Goal: Task Accomplishment & Management: Manage account settings

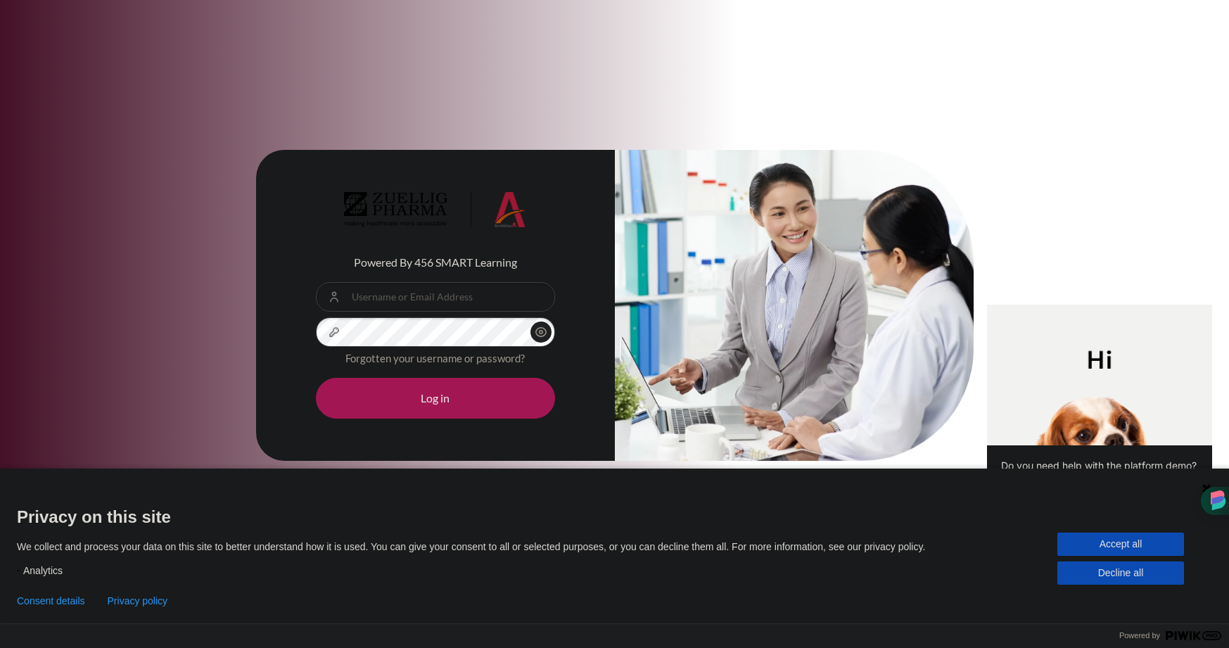
click at [1107, 538] on button "Accept all" at bounding box center [1121, 544] width 127 height 23
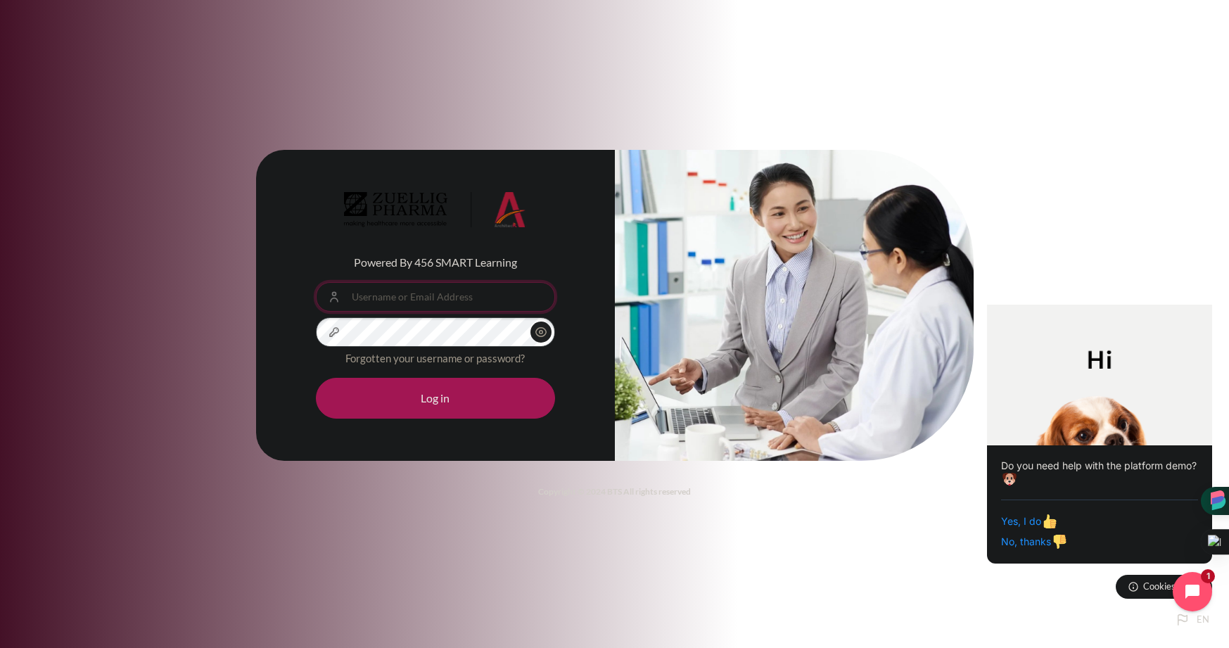
click at [379, 302] on input "Username or Email Address" at bounding box center [435, 297] width 239 height 30
type input "[EMAIL_ADDRESS][DOMAIN_NAME]"
click at [431, 401] on button "Log in" at bounding box center [435, 398] width 239 height 41
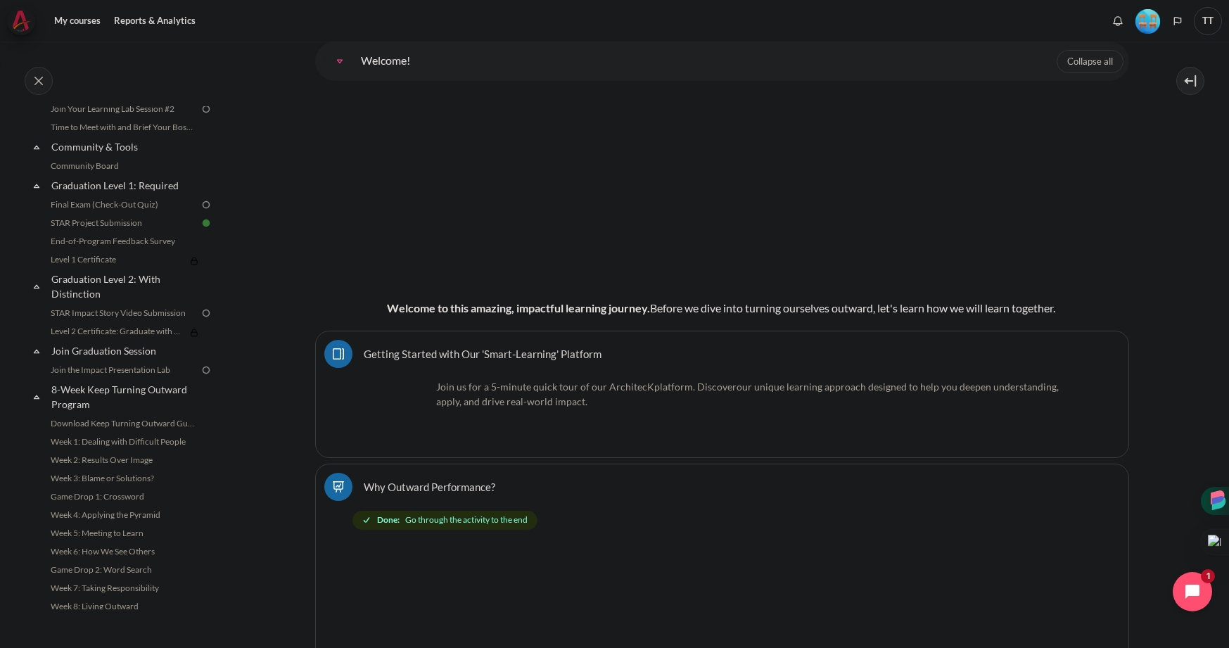
scroll to position [1483, 0]
